Goal: Task Accomplishment & Management: Complete application form

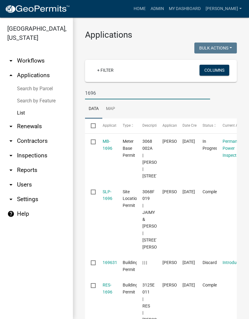
type input "1696"
click at [110, 143] on link "MB-1696" at bounding box center [108, 145] width 10 height 12
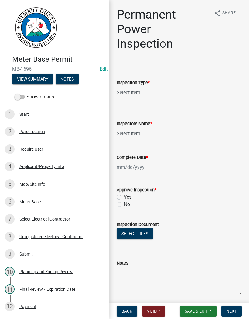
click at [139, 85] on label "Inspection Type *" at bounding box center [133, 83] width 33 height 4
click at [139, 86] on select "Select Item... Permanent Power" at bounding box center [179, 92] width 125 height 12
select select "5c85f858-e2c6-4c2c-a92e-43b107da9ba1"
click at [131, 134] on select "Select Item... [PERSON_NAME] ([PERSON_NAME]) [PERSON_NAME] ([PERSON_NAME]) Engi…" at bounding box center [179, 133] width 125 height 12
select select "8dfc8809-68b2-4bc3-a0d1-6f7e000e7487"
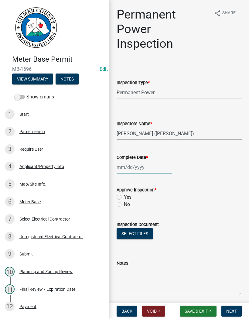
click at [132, 166] on div at bounding box center [145, 167] width 56 height 12
select select "9"
select select "2025"
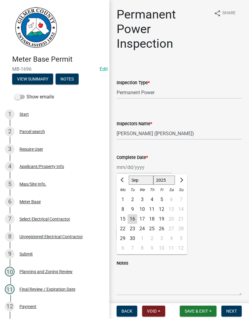
click at [131, 221] on div "16" at bounding box center [132, 219] width 10 height 10
type input "[DATE]"
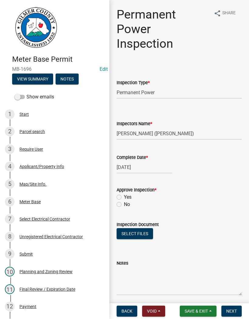
click at [124, 196] on label "Yes" at bounding box center [128, 196] width 8 height 7
click at [124, 196] on input "Yes" at bounding box center [126, 195] width 4 height 4
radio input "true"
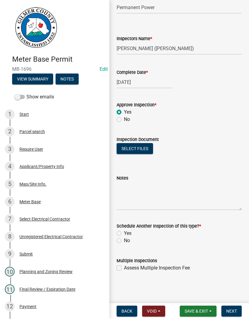
scroll to position [85, 0]
click at [124, 242] on label "No" at bounding box center [127, 240] width 6 height 7
click at [124, 241] on input "No" at bounding box center [126, 239] width 4 height 4
radio input "true"
click at [236, 308] on span "Next" at bounding box center [231, 310] width 11 height 5
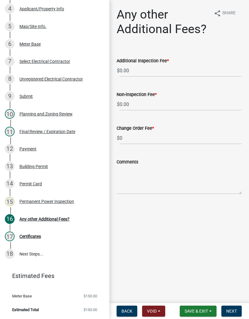
scroll to position [157, 0]
click at [234, 310] on span "Next" at bounding box center [231, 310] width 11 height 5
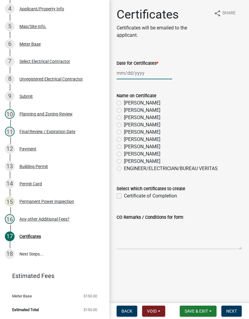
click at [125, 74] on div at bounding box center [145, 73] width 56 height 12
select select "9"
select select "2025"
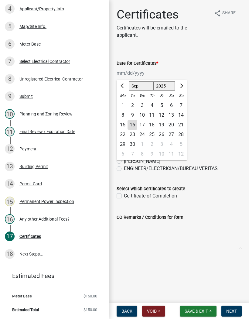
click at [136, 130] on div "23" at bounding box center [132, 135] width 10 height 10
type input "[DATE]"
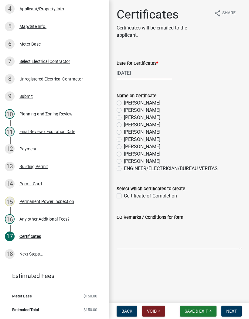
click at [129, 71] on div "[DATE]" at bounding box center [145, 73] width 56 height 12
select select "9"
select select "2025"
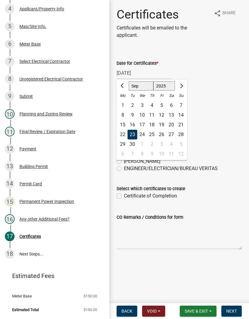
click at [135, 125] on div "16" at bounding box center [132, 125] width 10 height 10
type input "[DATE]"
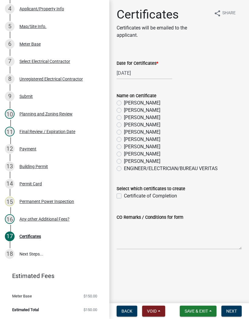
click at [124, 124] on label "[PERSON_NAME]" at bounding box center [142, 124] width 36 height 7
click at [124, 124] on input "[PERSON_NAME]" at bounding box center [126, 123] width 4 height 4
radio input "true"
click at [124, 194] on label "Certificate of Completion" at bounding box center [150, 195] width 53 height 7
click at [124, 194] on input "Certificate of Completion" at bounding box center [126, 194] width 4 height 4
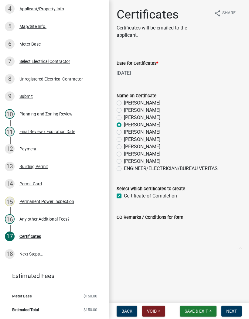
checkbox input "true"
click at [239, 305] on button "Next" at bounding box center [231, 310] width 20 height 11
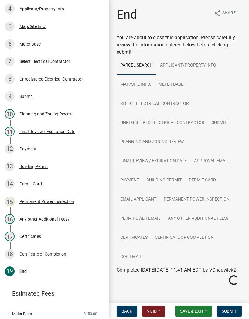
scroll to position [0, 0]
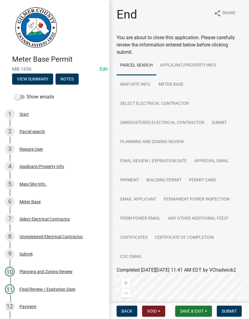
click at [233, 307] on button "Submit" at bounding box center [229, 310] width 25 height 11
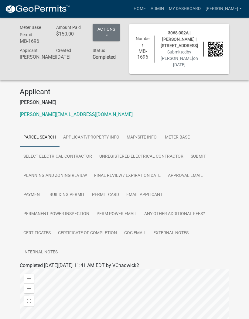
click at [166, 9] on link "Admin" at bounding box center [157, 9] width 18 height 12
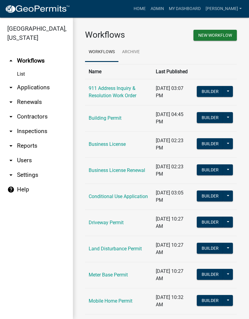
click at [38, 90] on link "arrow_drop_down Applications" at bounding box center [36, 87] width 73 height 15
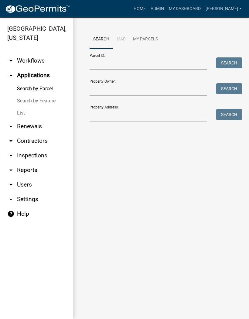
click at [24, 113] on link "List" at bounding box center [36, 113] width 73 height 12
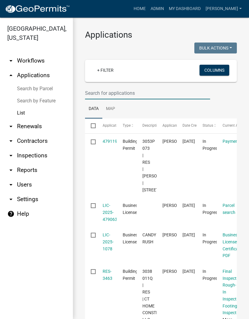
click at [103, 93] on input "text" at bounding box center [147, 93] width 125 height 12
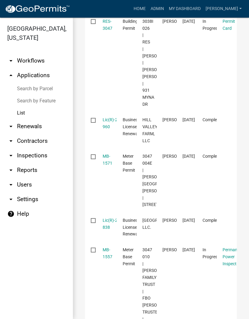
scroll to position [190, 0]
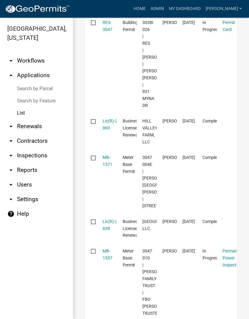
type input "3047"
click at [106, 32] on link "RES-3047" at bounding box center [108, 26] width 10 height 12
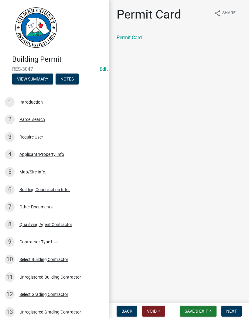
click at [234, 309] on span "Next" at bounding box center [231, 310] width 11 height 5
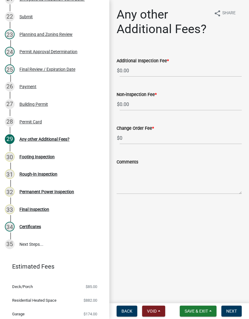
scroll to position [465, 0]
click at [49, 172] on div "Rough-In Inspection" at bounding box center [38, 173] width 38 height 4
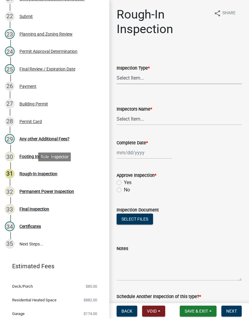
click at [138, 76] on select "Select Item... Rough-In" at bounding box center [179, 78] width 125 height 12
select select "c2274688-245b-4474-aeed-1009256ef604"
click at [131, 116] on select "Select Item... [PERSON_NAME] ([PERSON_NAME]) [PERSON_NAME] ([PERSON_NAME]) Engi…" at bounding box center [179, 119] width 125 height 12
click at [139, 120] on select "Select Item... [PERSON_NAME] ([PERSON_NAME]) [PERSON_NAME] ([PERSON_NAME]) Engi…" at bounding box center [179, 119] width 125 height 12
select select "8dfc8809-68b2-4bc3-a0d1-6f7e000e7487"
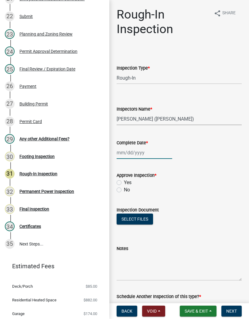
click at [137, 150] on div at bounding box center [145, 152] width 56 height 12
select select "9"
select select "2025"
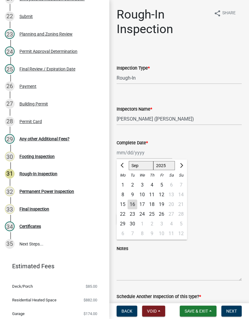
click at [120, 167] on button "Previous month" at bounding box center [122, 166] width 7 height 10
select select "8"
click at [150, 203] on div "14" at bounding box center [152, 204] width 10 height 10
type input "[DATE]"
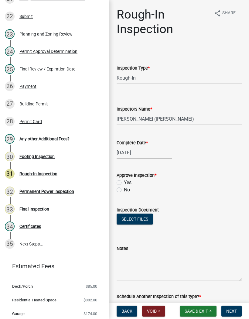
click at [124, 181] on label "Yes" at bounding box center [128, 182] width 8 height 7
click at [124, 181] on input "Yes" at bounding box center [126, 181] width 4 height 4
radio input "true"
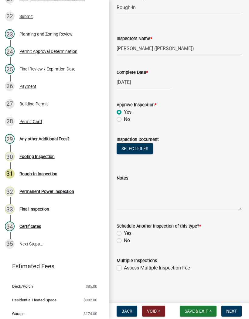
scroll to position [70, 0]
click at [124, 242] on label "No" at bounding box center [127, 240] width 6 height 7
click at [124, 241] on input "No" at bounding box center [126, 239] width 4 height 4
radio input "true"
click at [232, 309] on span "Next" at bounding box center [231, 310] width 11 height 5
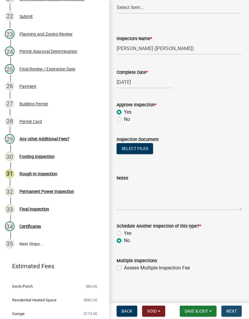
scroll to position [0, 0]
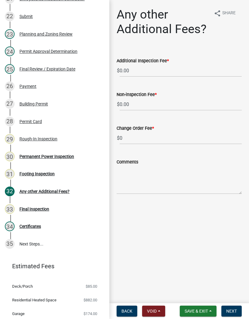
click at [58, 155] on div "Permanent Power Inspection" at bounding box center [46, 156] width 55 height 4
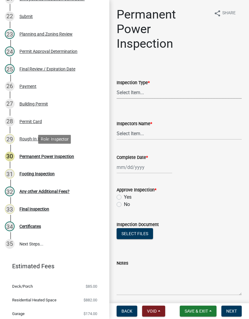
click at [132, 92] on select "Select Item... Permanent Power" at bounding box center [179, 92] width 125 height 12
select select "5c85f858-e2c6-4c2c-a92e-43b107da9ba1"
click at [133, 133] on select "Select Item... [PERSON_NAME] ([PERSON_NAME]) [PERSON_NAME] ([PERSON_NAME]) Engi…" at bounding box center [179, 133] width 125 height 12
click at [138, 134] on select "Select Item... [PERSON_NAME] ([PERSON_NAME]) [PERSON_NAME] ([PERSON_NAME]) Engi…" at bounding box center [179, 133] width 125 height 12
select select "8dfc8809-68b2-4bc3-a0d1-6f7e000e7487"
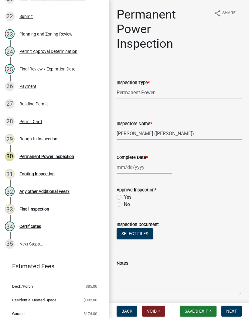
click at [133, 167] on div at bounding box center [145, 167] width 56 height 12
select select "9"
select select "2025"
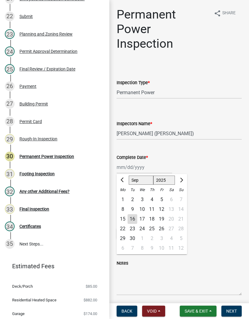
click at [132, 216] on div "16" at bounding box center [132, 219] width 10 height 10
type input "[DATE]"
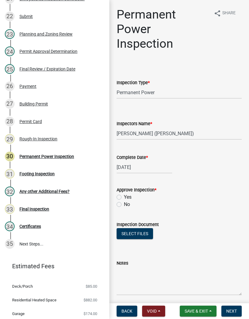
click at [124, 196] on label "Yes" at bounding box center [128, 196] width 8 height 7
click at [124, 196] on input "Yes" at bounding box center [126, 195] width 4 height 4
radio input "true"
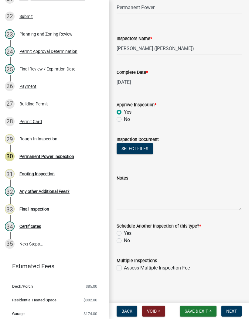
scroll to position [85, 0]
click at [124, 242] on label "No" at bounding box center [127, 240] width 6 height 7
click at [124, 241] on input "No" at bounding box center [126, 239] width 4 height 4
radio input "true"
click at [234, 310] on span "Next" at bounding box center [231, 310] width 11 height 5
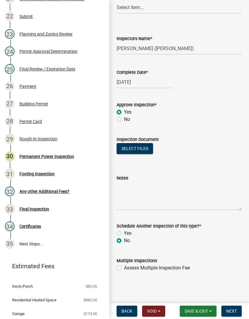
scroll to position [0, 0]
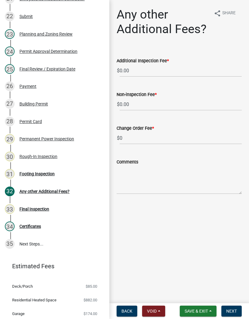
click at [204, 307] on button "Save & Exit" at bounding box center [198, 310] width 37 height 11
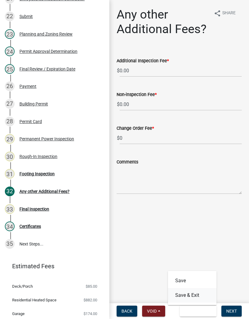
click at [191, 291] on button "Save & Exit" at bounding box center [192, 295] width 49 height 15
